Goal: Information Seeking & Learning: Learn about a topic

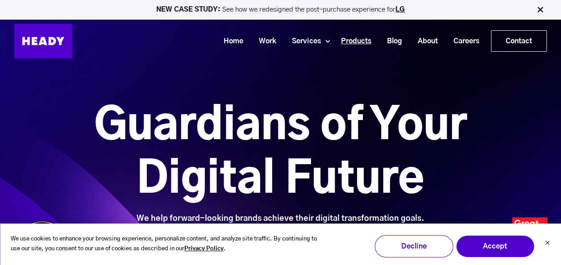
click at [356, 41] on link "Products" at bounding box center [353, 41] width 46 height 17
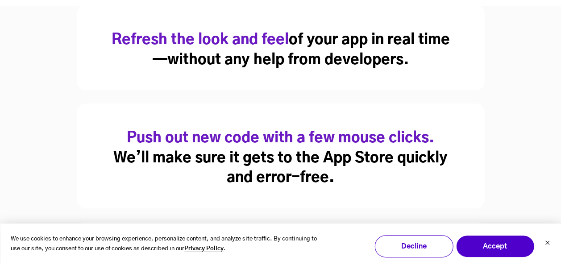
scroll to position [517, 0]
